Goal: Task Accomplishment & Management: Use online tool/utility

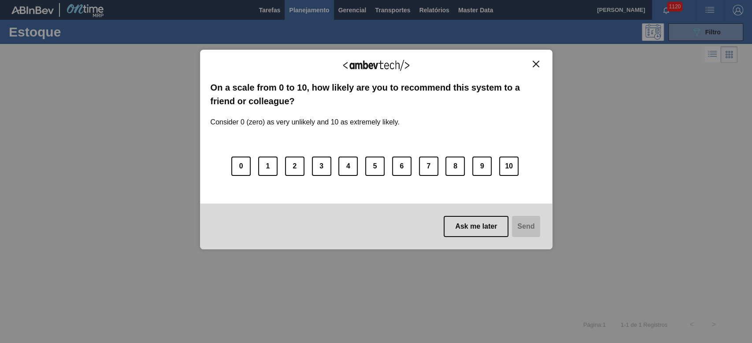
click at [512, 62] on img "Close" at bounding box center [535, 64] width 7 height 7
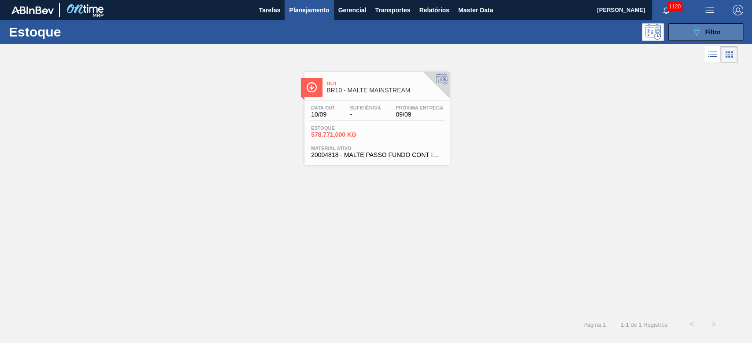
click at [512, 36] on div "089F7B8B-B2A5-4AFE-B5C0-19BA573D28AC Filtro" at bounding box center [705, 32] width 29 height 11
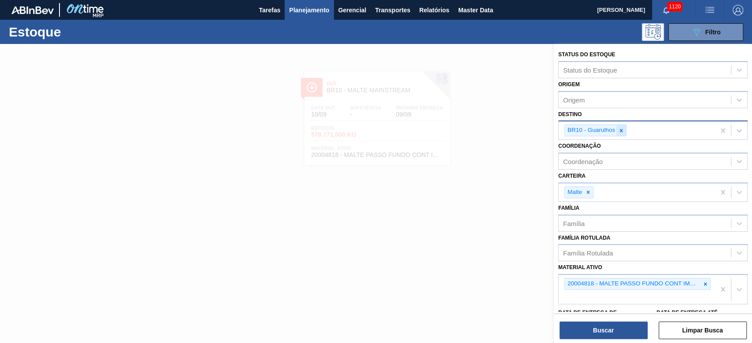
click at [512, 132] on icon at bounding box center [621, 131] width 6 height 6
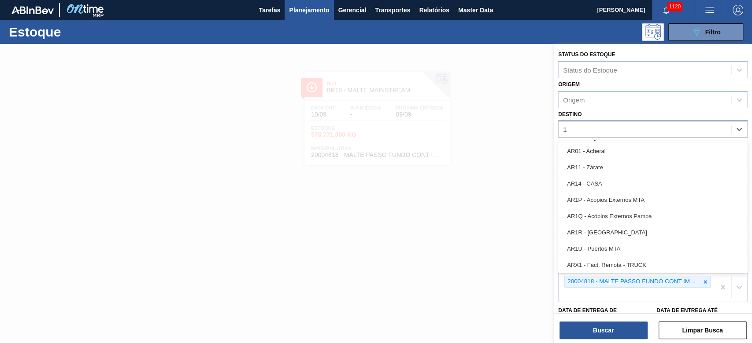
type input "16"
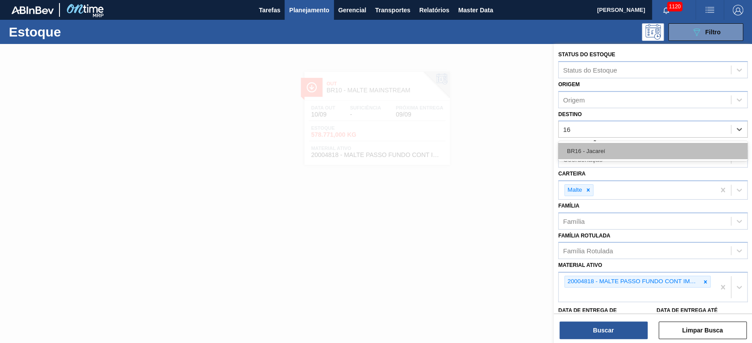
click at [512, 144] on div "BR16 - Jacareí" at bounding box center [652, 151] width 189 height 16
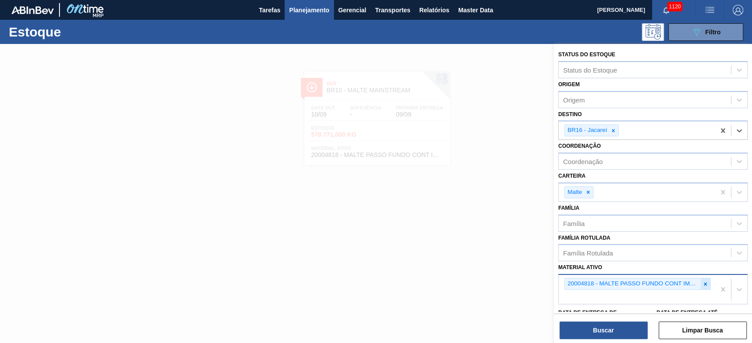
click at [512, 234] on icon at bounding box center [705, 284] width 6 height 6
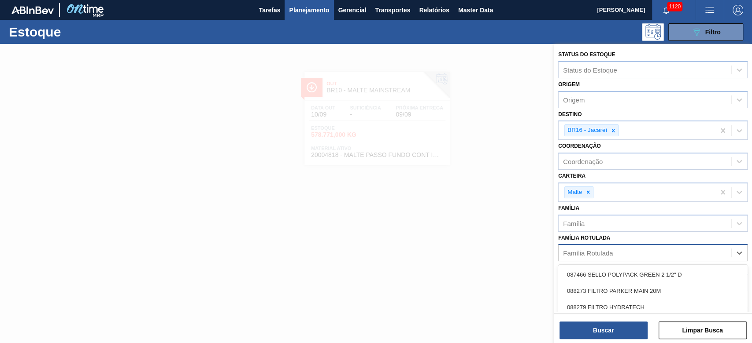
click at [512, 234] on div "Família Rotulada" at bounding box center [588, 253] width 50 height 7
click at [512, 192] on icon at bounding box center [588, 192] width 6 height 6
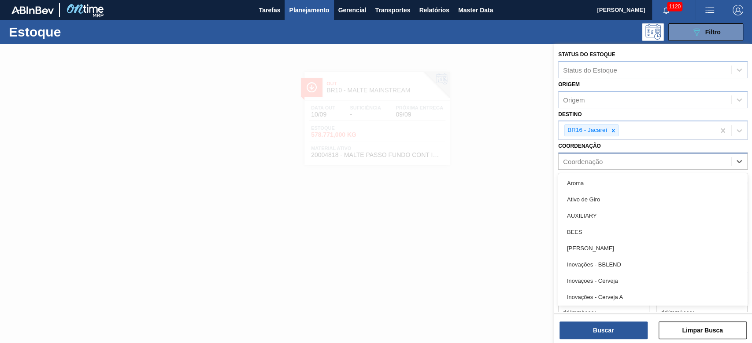
click at [512, 163] on div "Coordenação" at bounding box center [583, 161] width 40 height 7
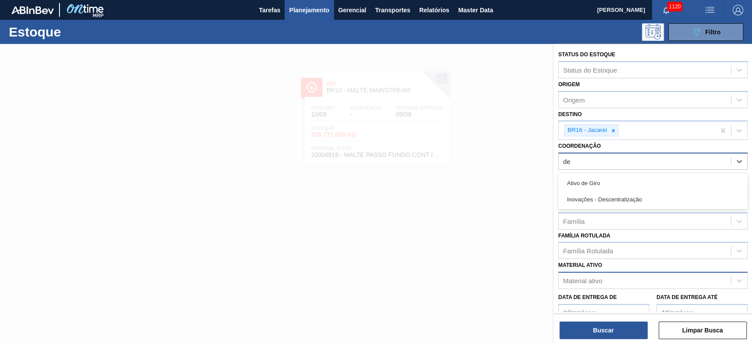
type input "des"
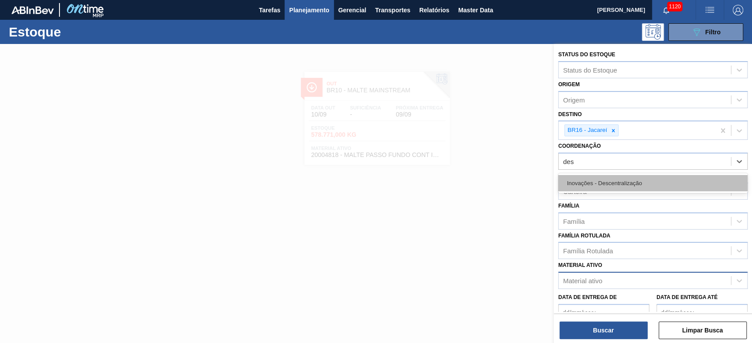
click at [512, 184] on div "Inovações - Descentralização" at bounding box center [652, 183] width 189 height 16
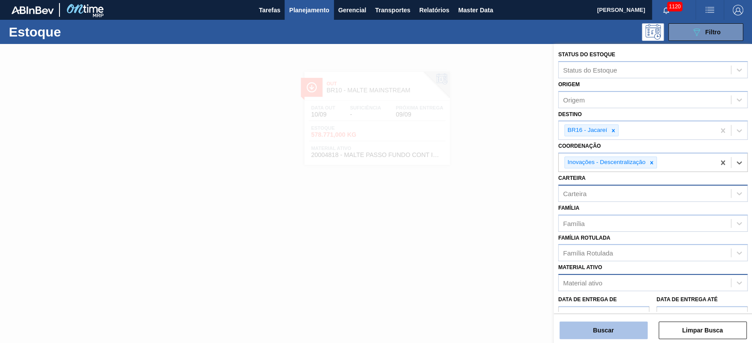
click at [512, 234] on button "Buscar" at bounding box center [603, 331] width 88 height 18
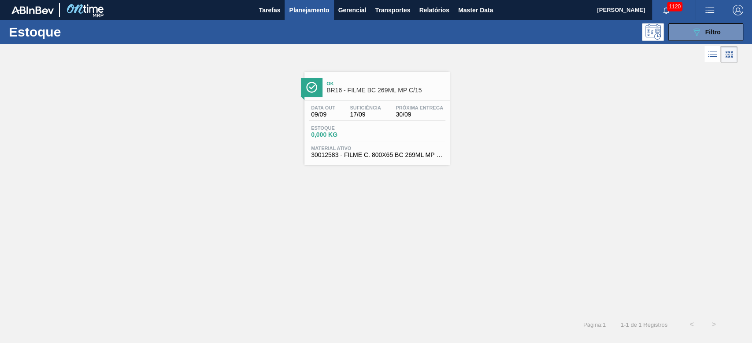
click at [360, 128] on span "Estoque" at bounding box center [342, 127] width 62 height 5
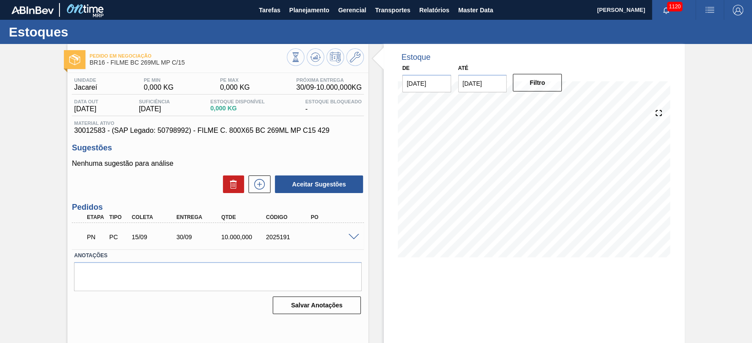
click at [353, 234] on span at bounding box center [353, 237] width 11 height 7
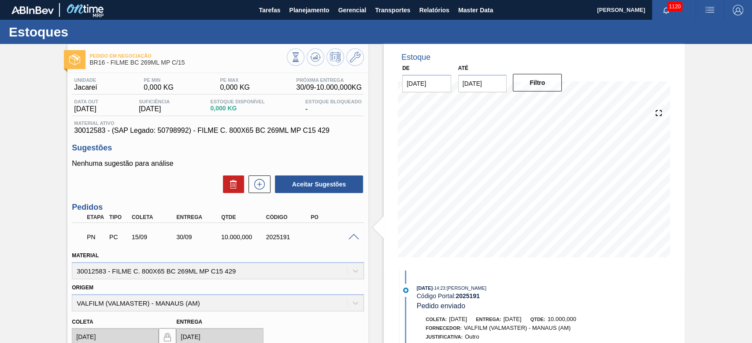
scroll to position [59, 0]
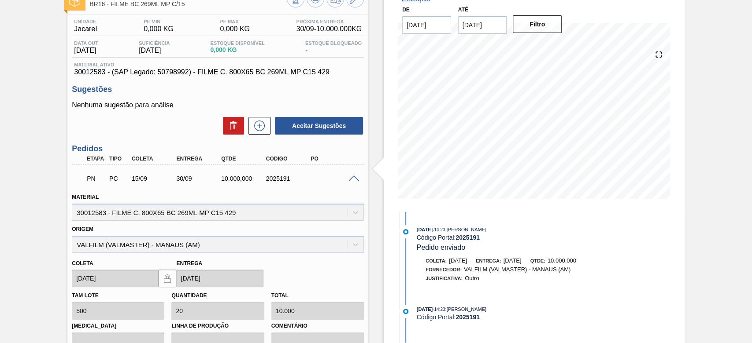
click at [352, 176] on span at bounding box center [353, 179] width 11 height 7
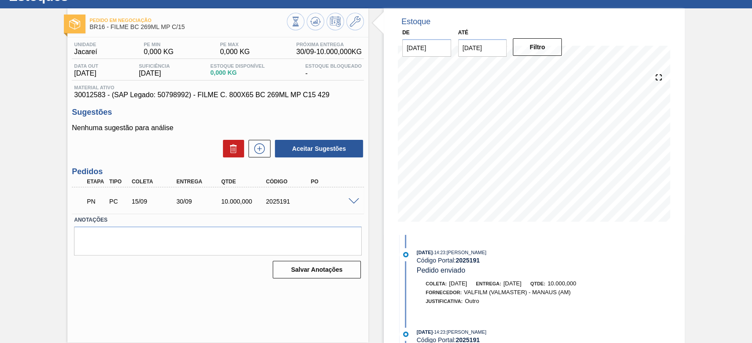
scroll to position [35, 0]
click at [355, 21] on icon at bounding box center [355, 22] width 11 height 11
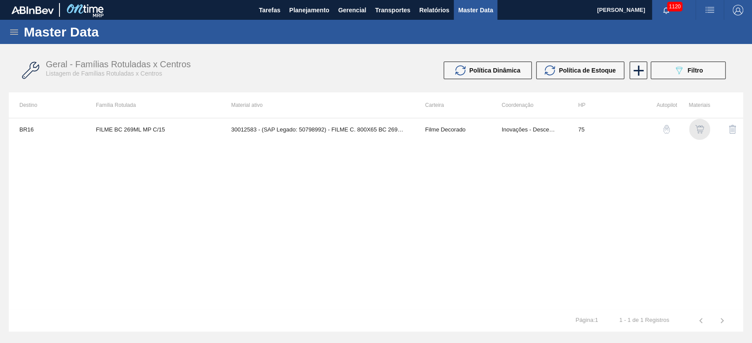
click at [512, 130] on img "button" at bounding box center [699, 129] width 9 height 9
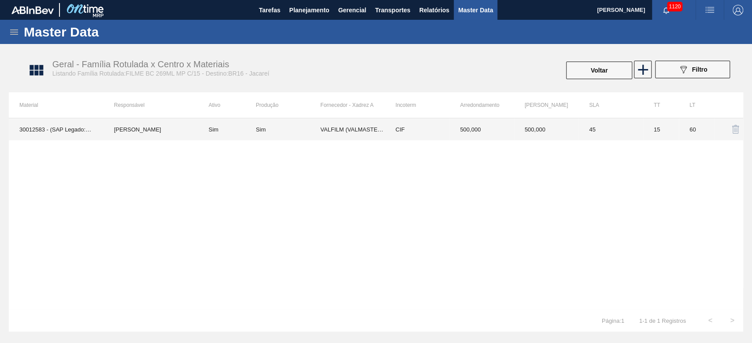
click at [268, 133] on td "Sim" at bounding box center [288, 129] width 64 height 22
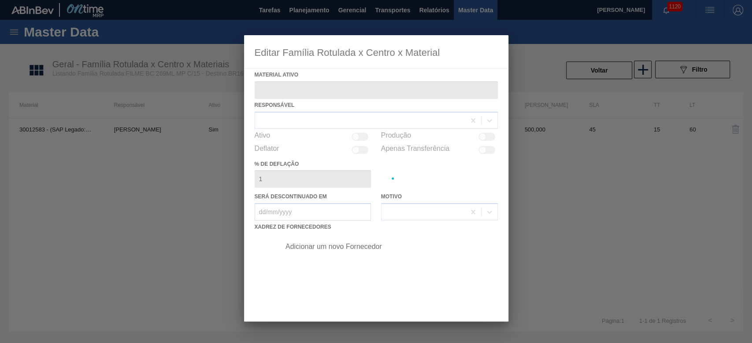
type ativo "30012583 - (SAP Legado: 50798992) - FILME C. 800X65 BC 269ML MP C15 429"
checkbox input "true"
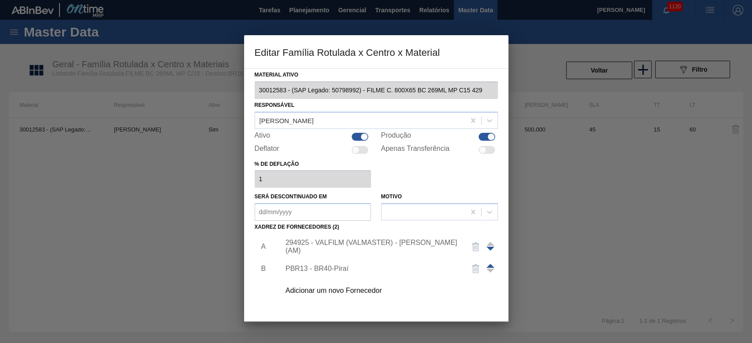
click at [329, 234] on div "Adicionar um novo Fornecedor" at bounding box center [371, 291] width 173 height 8
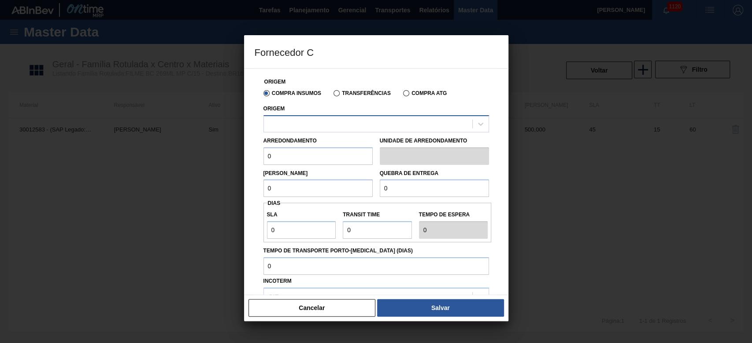
click at [308, 125] on div at bounding box center [368, 124] width 208 height 13
click at [338, 234] on button "Cancelar" at bounding box center [311, 308] width 127 height 18
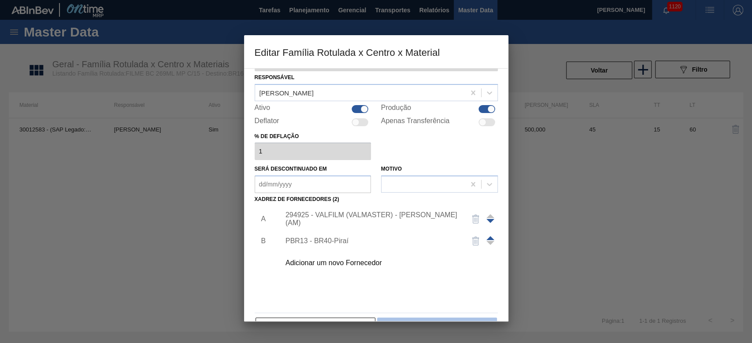
scroll to position [53, 0]
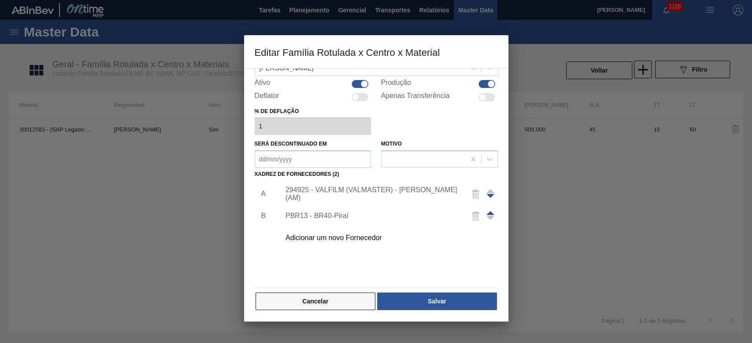
click at [321, 234] on button "Cancelar" at bounding box center [315, 302] width 120 height 18
